Goal: Task Accomplishment & Management: Manage account settings

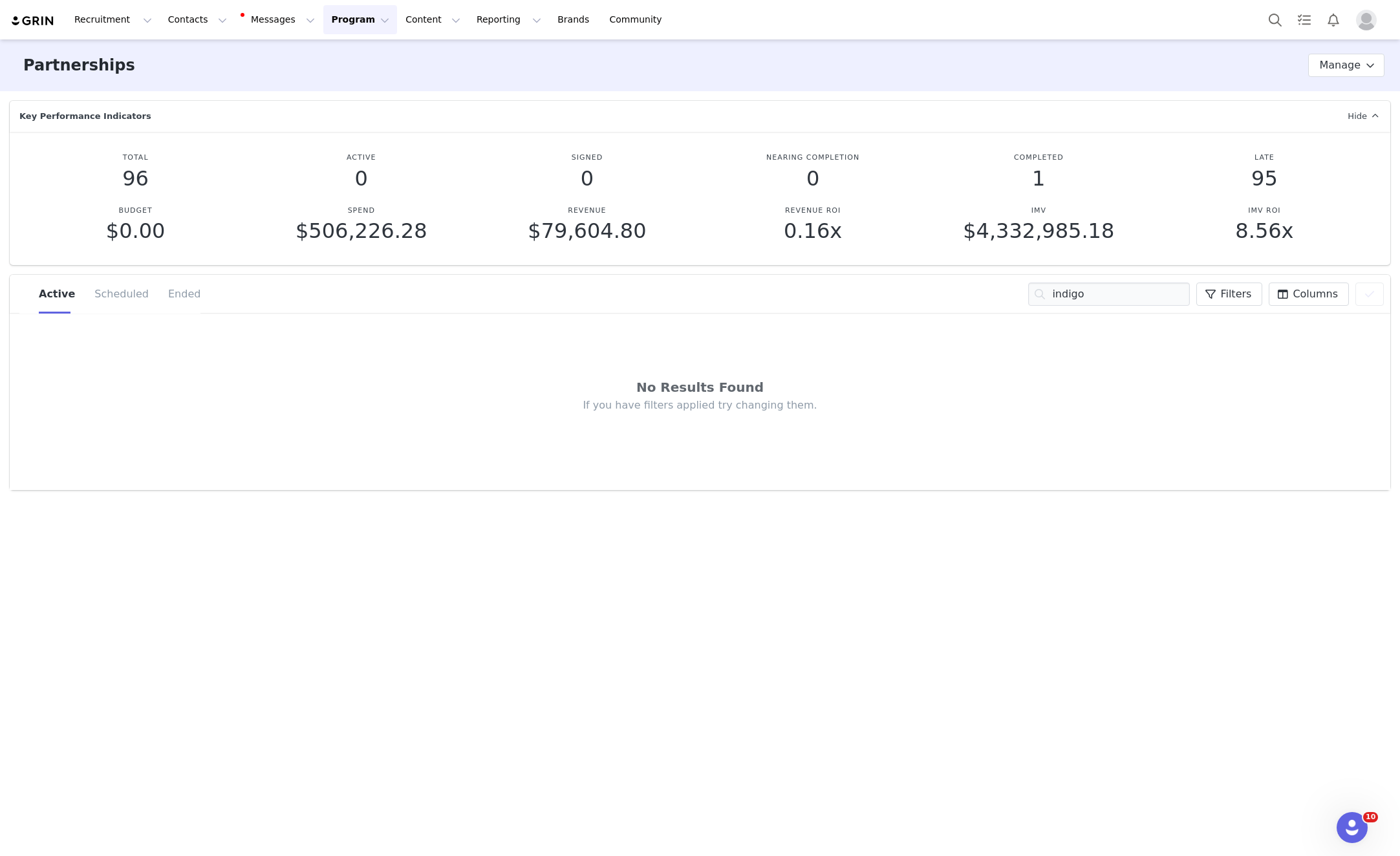
click at [340, 18] on button "Program Program" at bounding box center [360, 20] width 74 height 29
click at [335, 59] on p "Activations" at bounding box center [338, 57] width 50 height 14
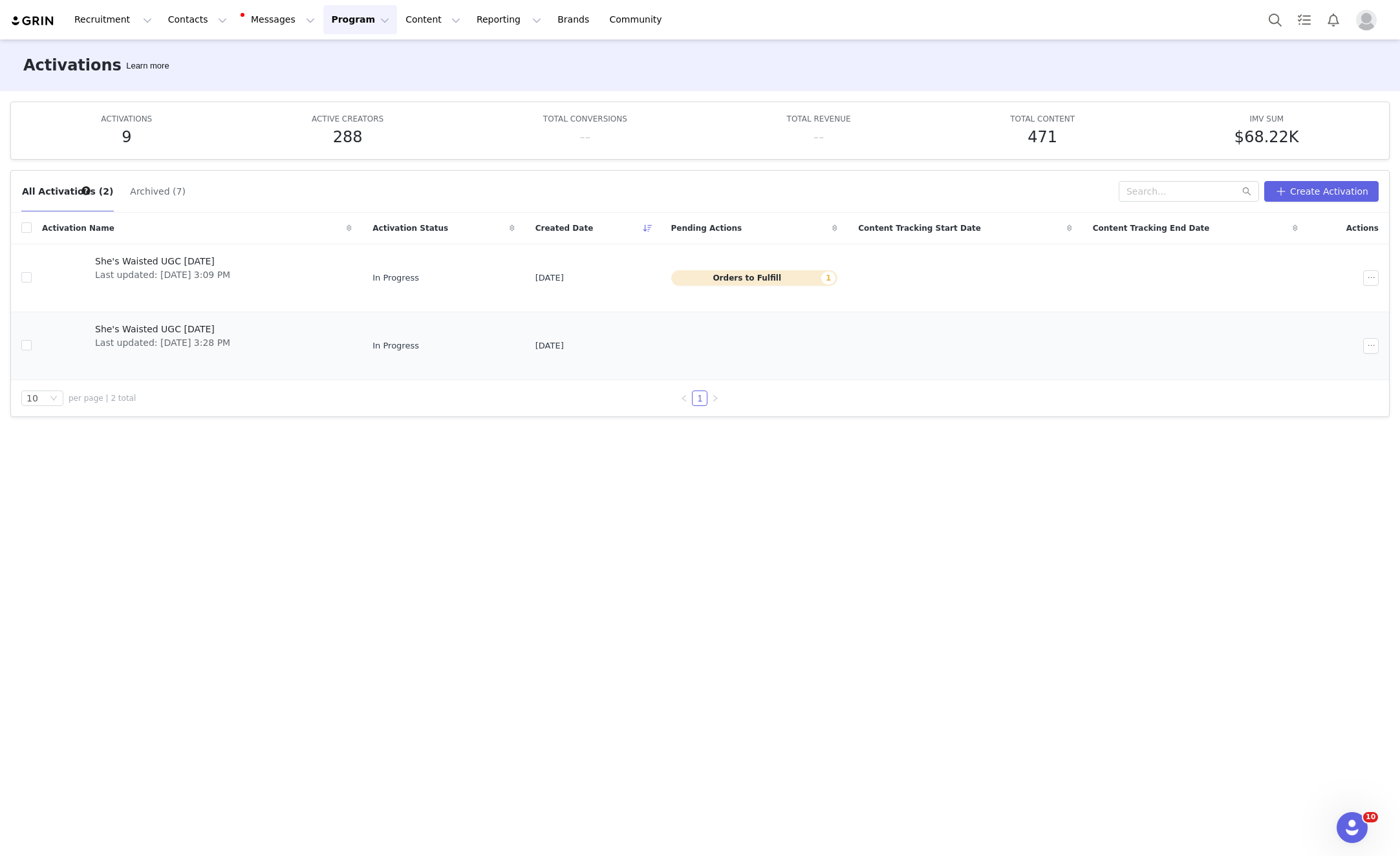
click at [172, 334] on span "She's Waisted UGC [DATE]" at bounding box center [163, 329] width 135 height 14
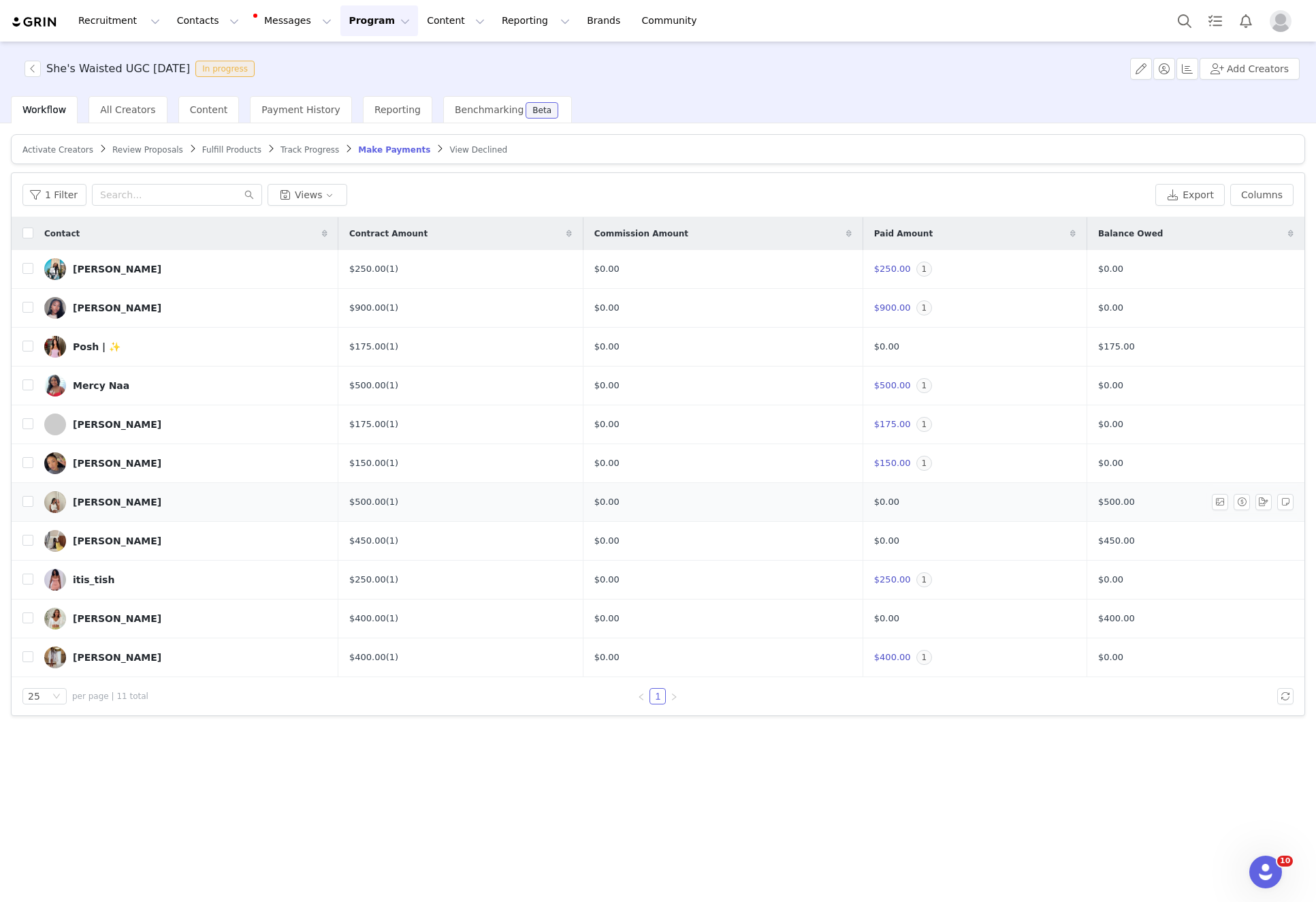
click at [109, 497] on div "[PERSON_NAME]" at bounding box center [117, 502] width 88 height 11
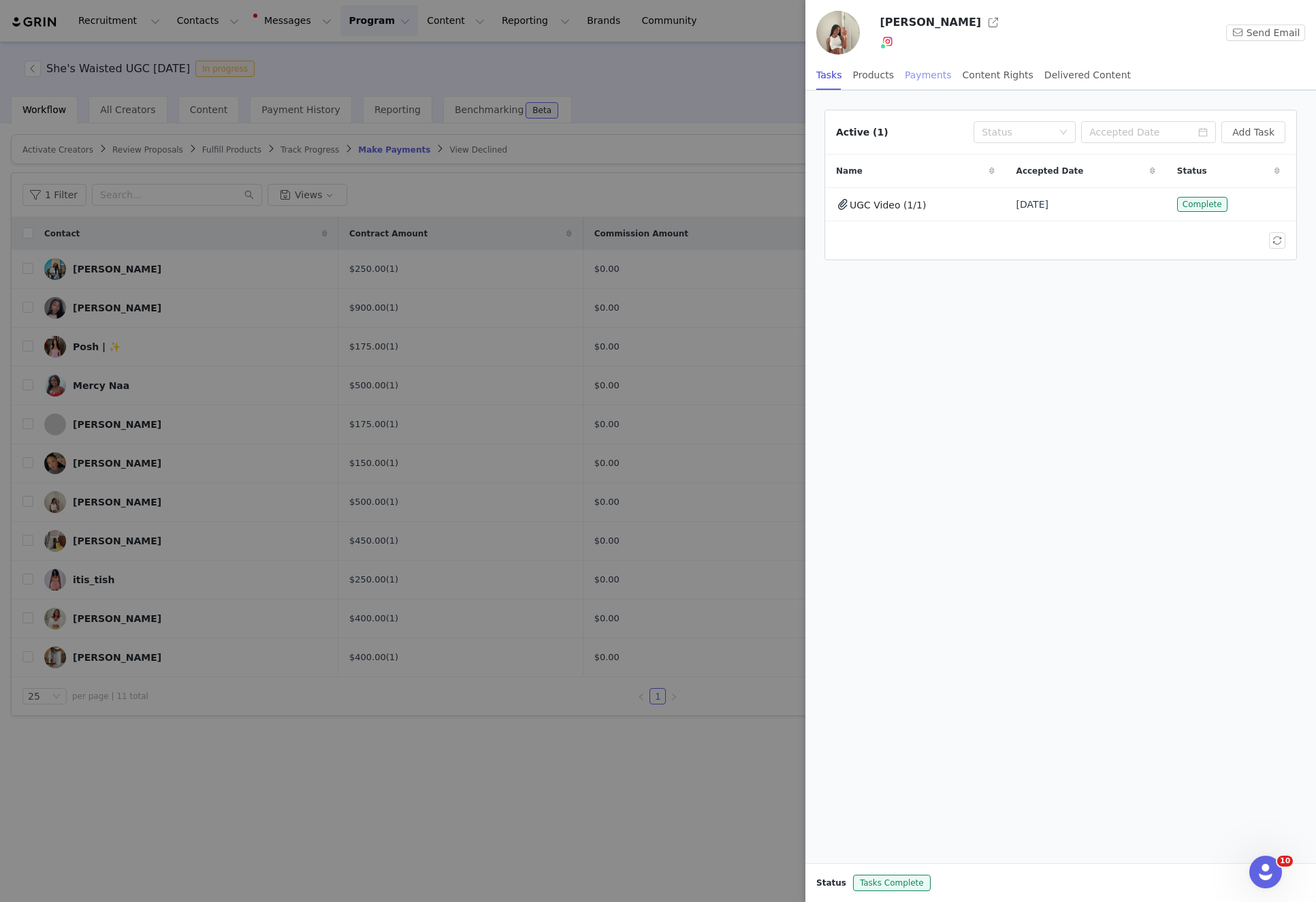
click at [933, 74] on div "Payments" at bounding box center [929, 75] width 47 height 30
click at [983, 20] on button "button" at bounding box center [993, 22] width 22 height 22
click at [403, 153] on div at bounding box center [658, 451] width 1316 height 902
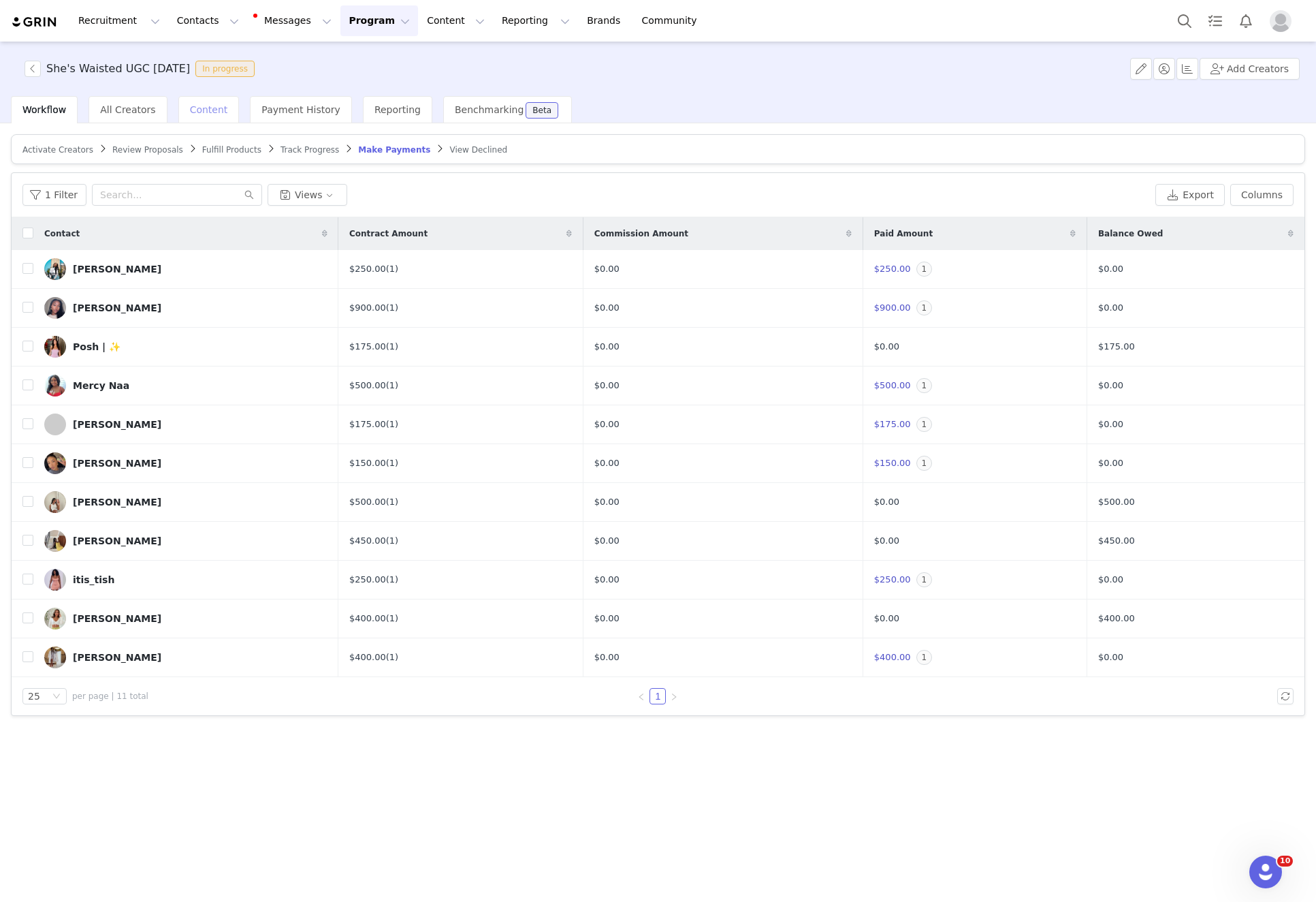
click at [207, 112] on span "Content" at bounding box center [209, 110] width 38 height 11
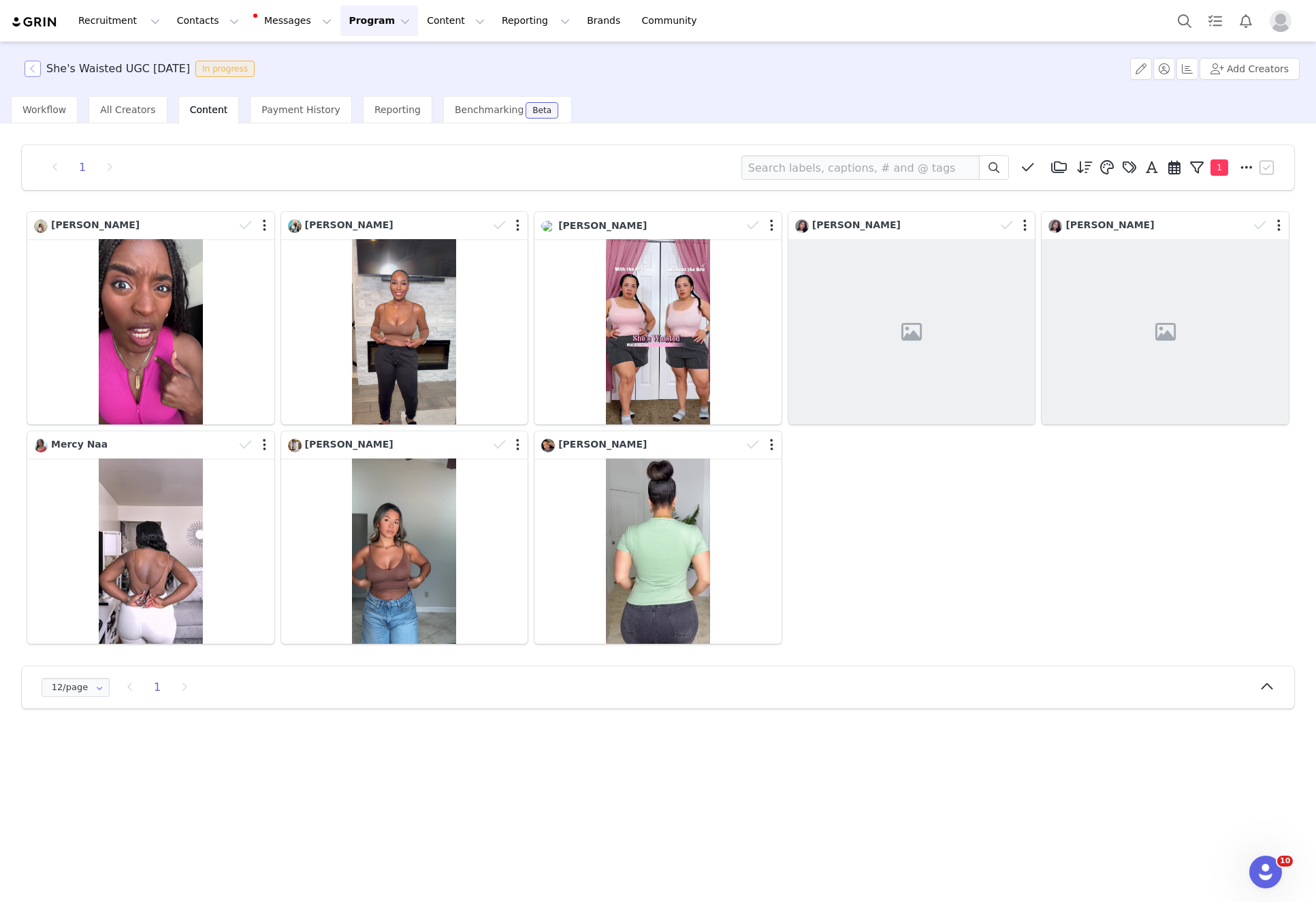
click at [36, 68] on button "button" at bounding box center [32, 69] width 16 height 16
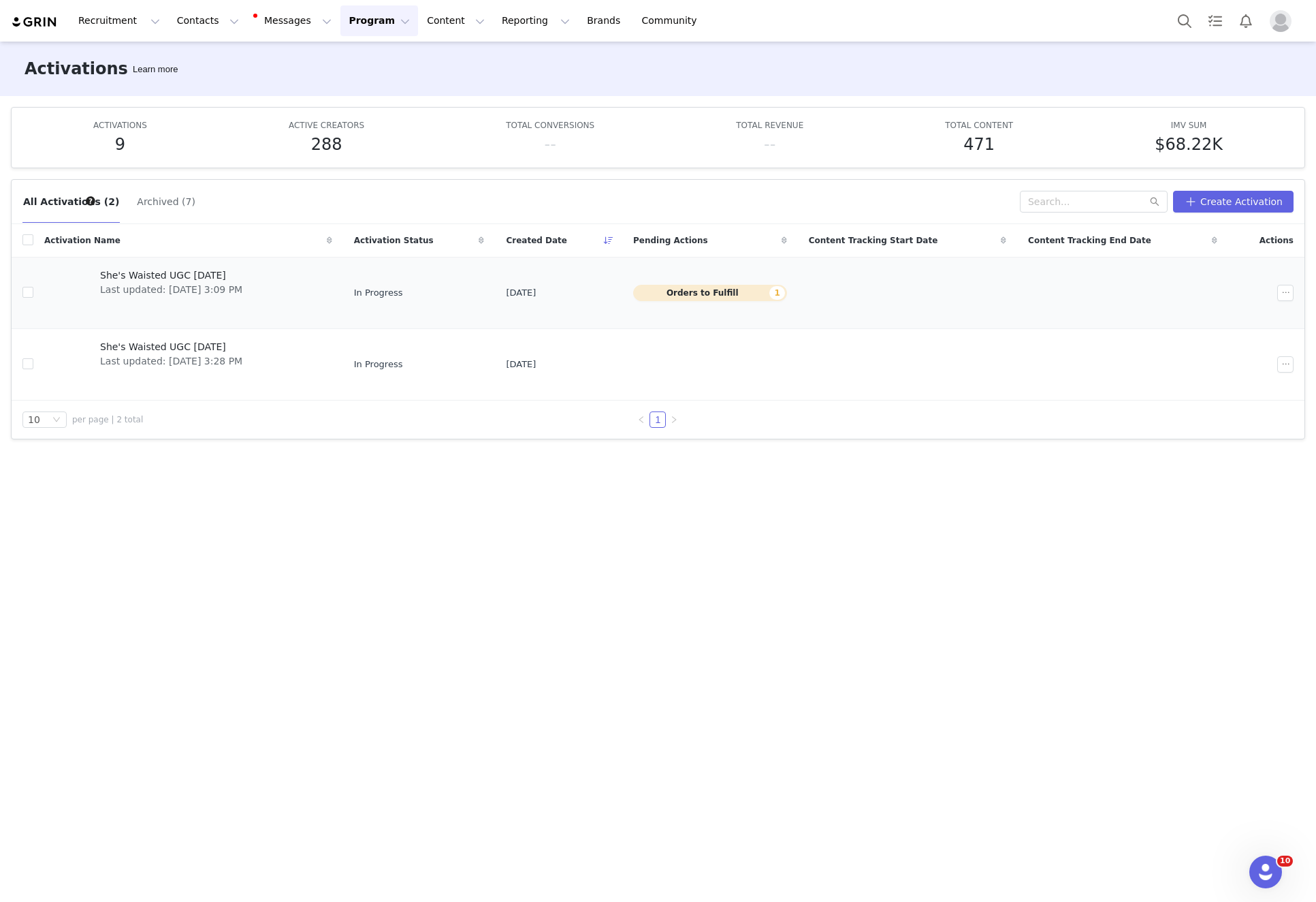
click at [250, 292] on div "She's Waisted UGC [DATE] Last updated: [DATE] 3:09 PM" at bounding box center [171, 293] width 158 height 55
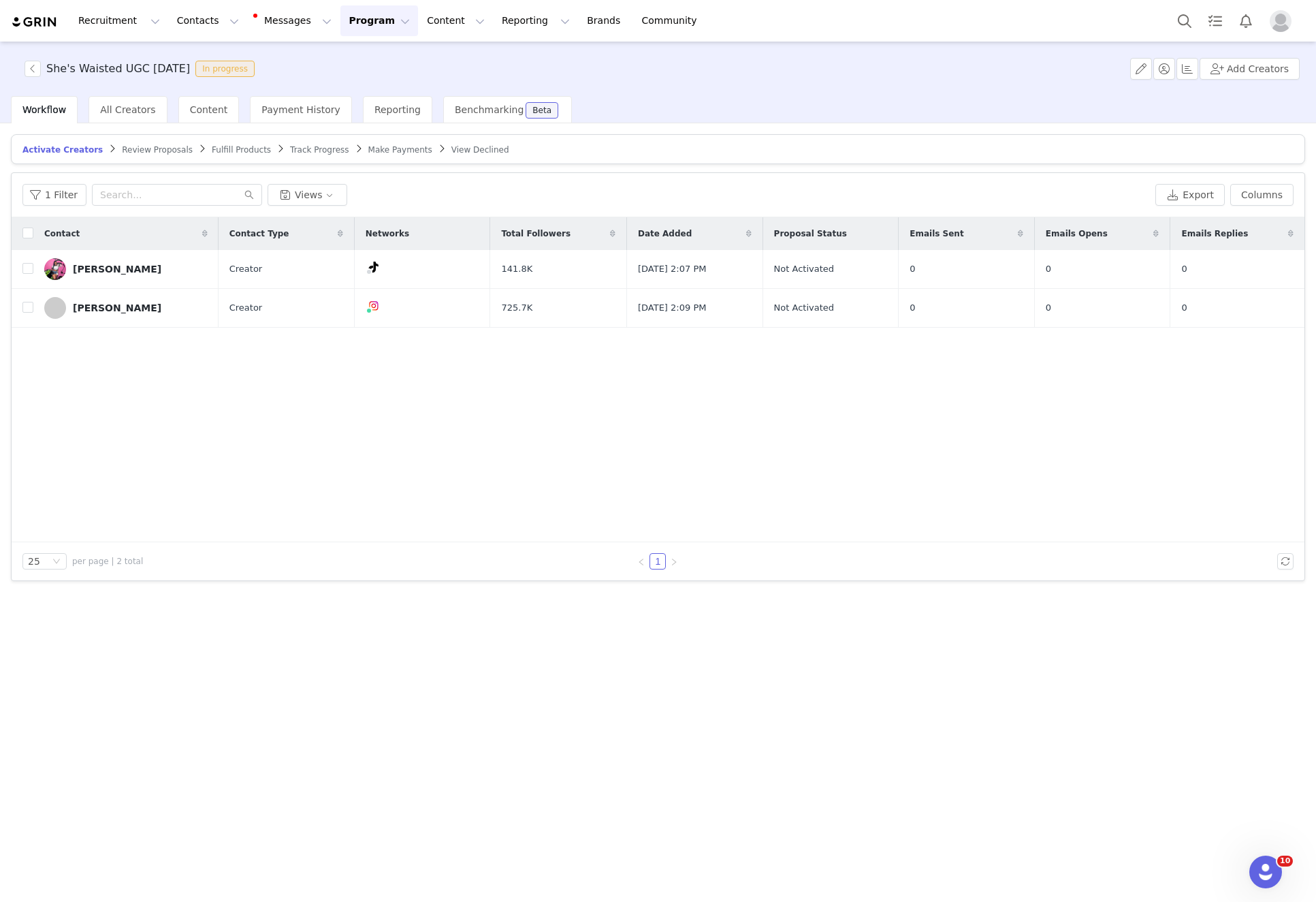
click at [876, 146] on article "Activate Creators Review Proposals Fulfill Products Track Progress Make Payment…" at bounding box center [658, 148] width 1295 height 30
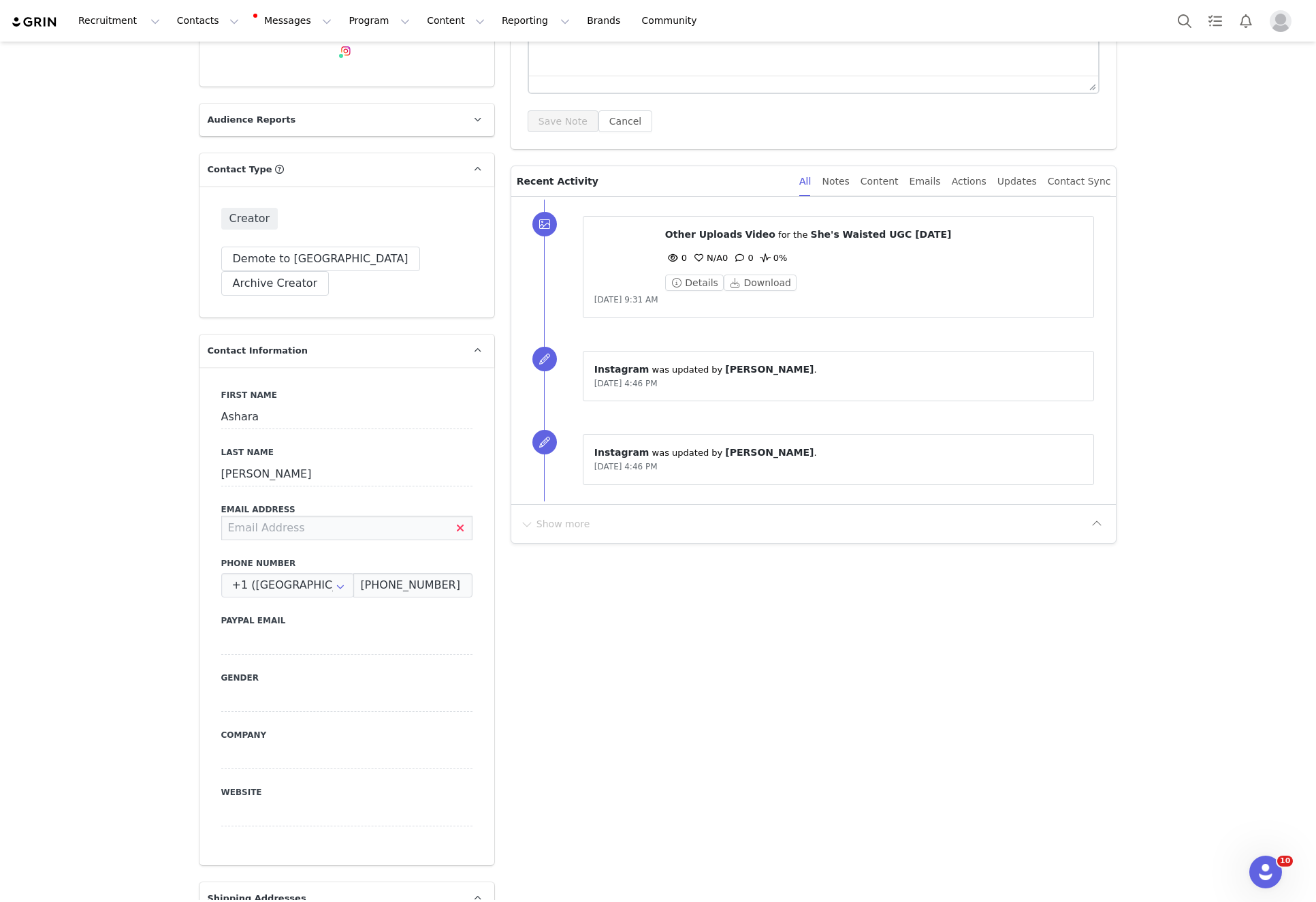
click at [307, 515] on input at bounding box center [347, 527] width 251 height 24
paste input "asharawilson1999@gmail.com"
type input "asharawilson1999@gmail.com"
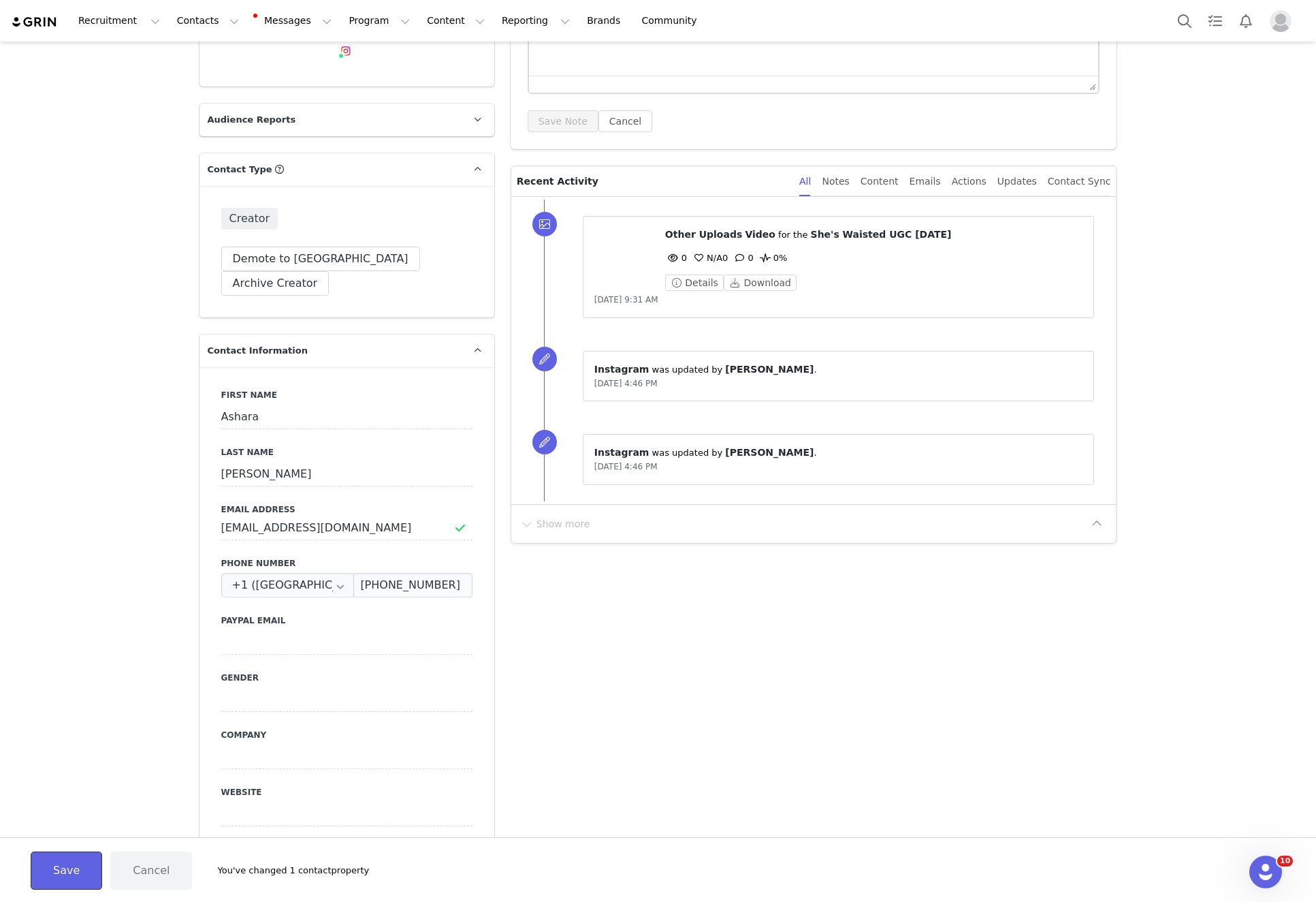
click at [72, 852] on button "Save" at bounding box center [66, 870] width 72 height 38
